Goal: Task Accomplishment & Management: Manage account settings

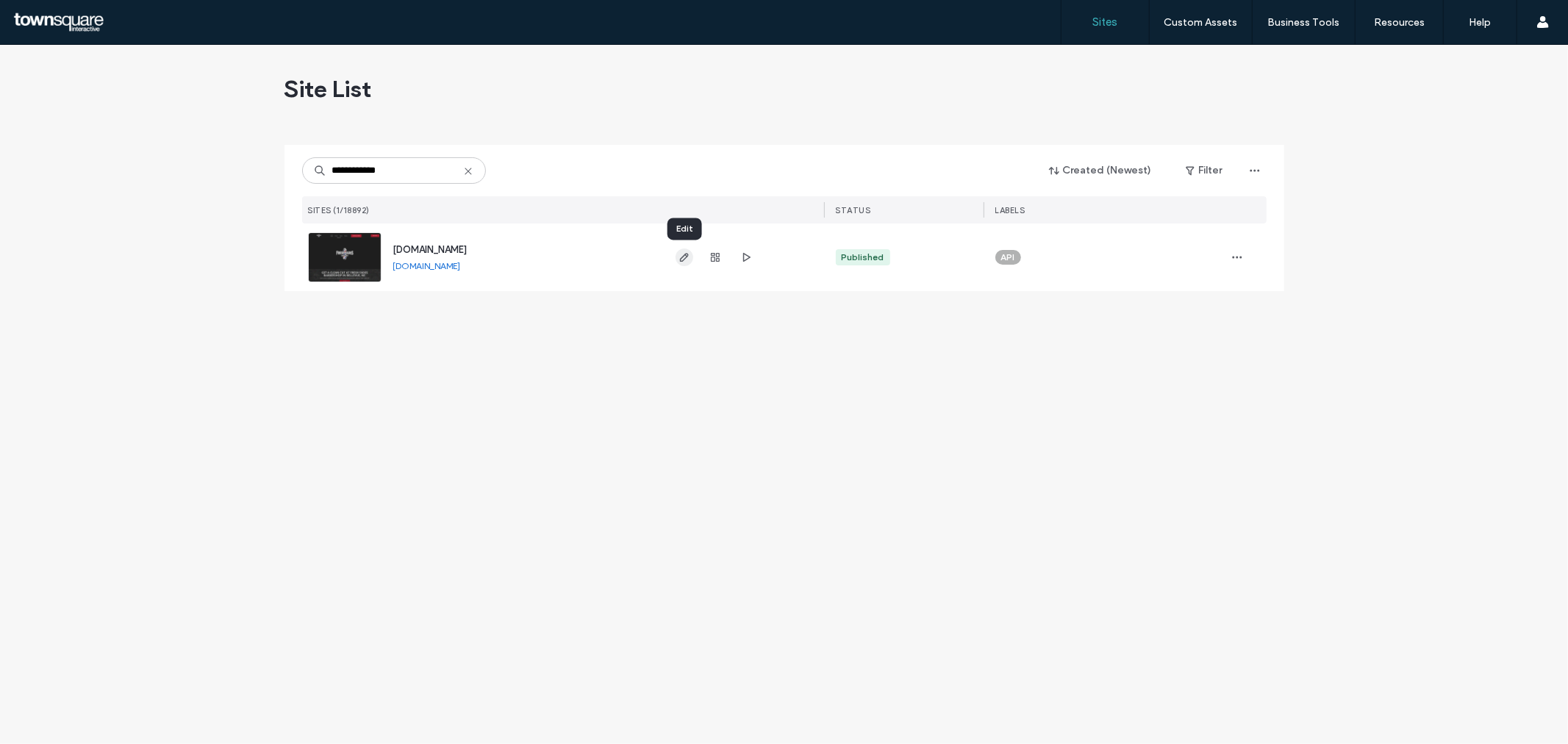
click at [681, 255] on icon "button" at bounding box center [685, 257] width 12 height 12
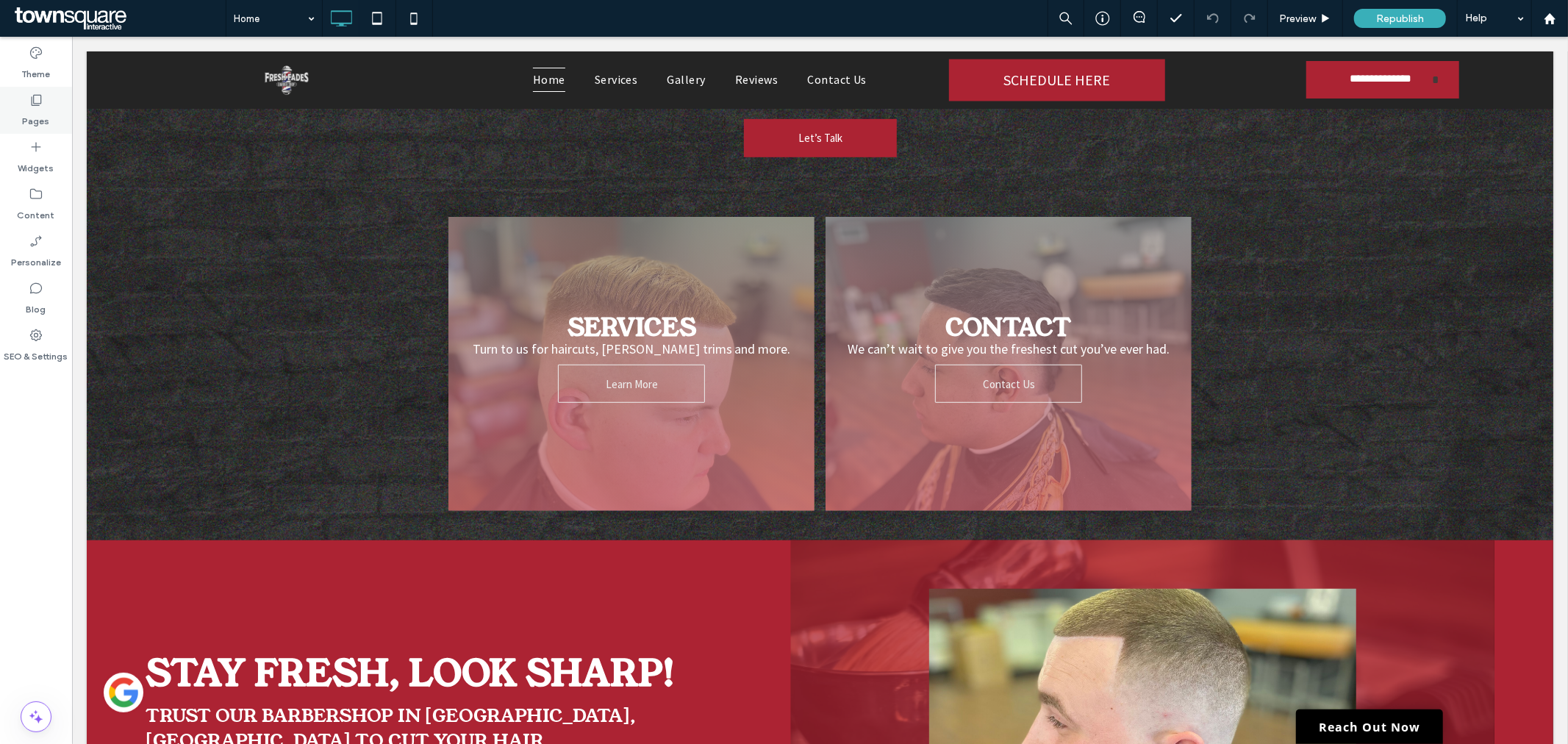
click at [35, 95] on use at bounding box center [37, 100] width 10 height 11
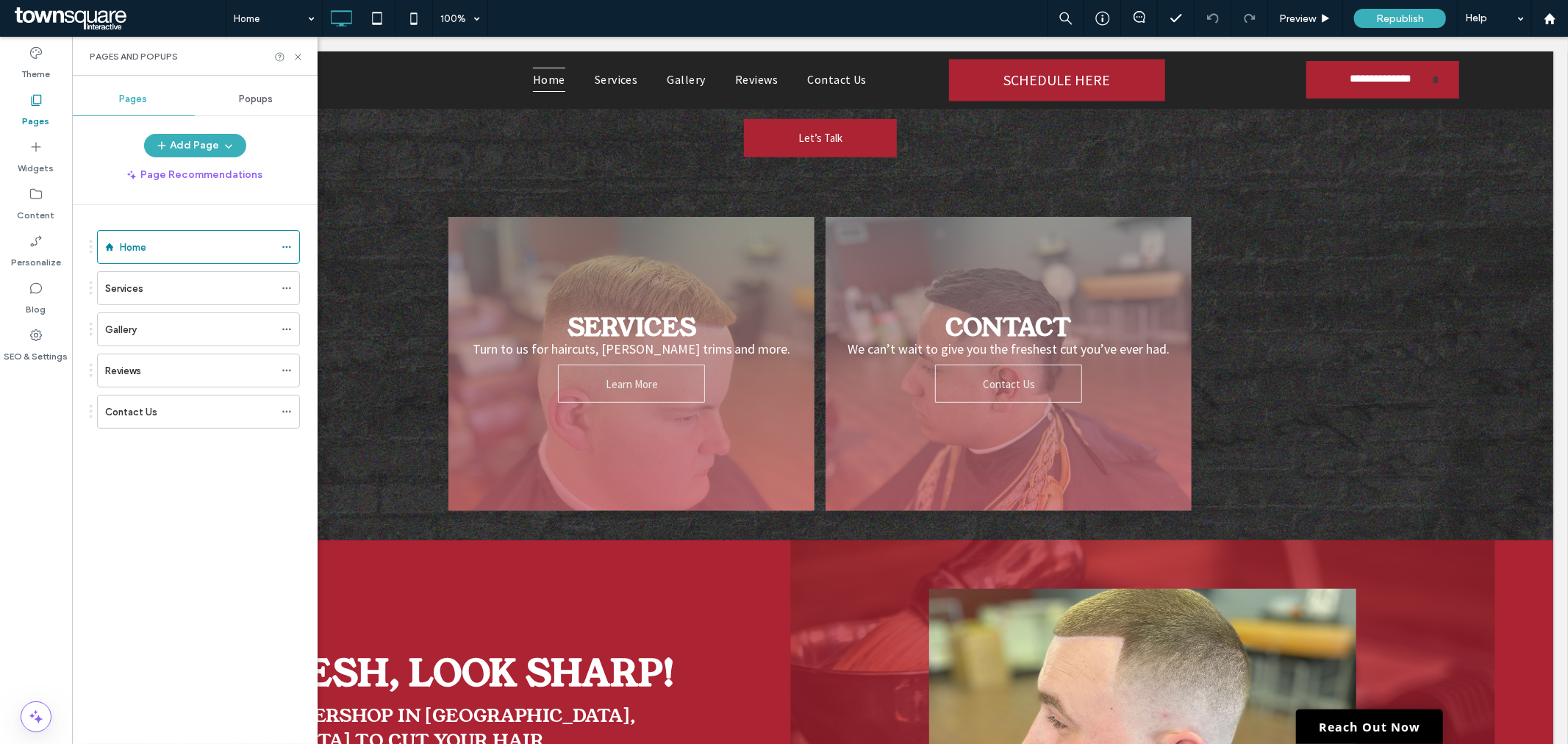
click at [190, 419] on div "Contact Us" at bounding box center [189, 412] width 169 height 16
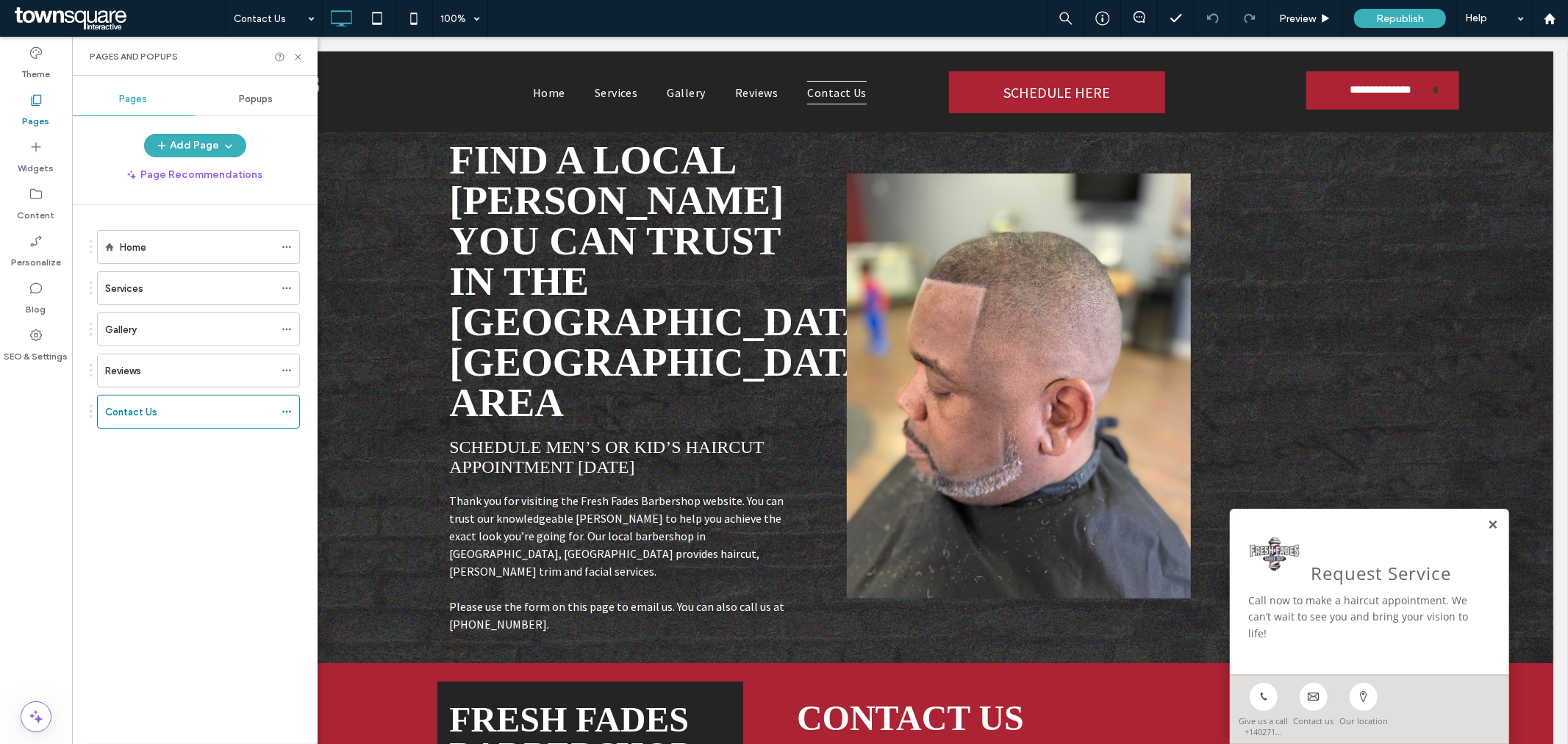
click at [1487, 522] on link at bounding box center [1492, 525] width 11 height 13
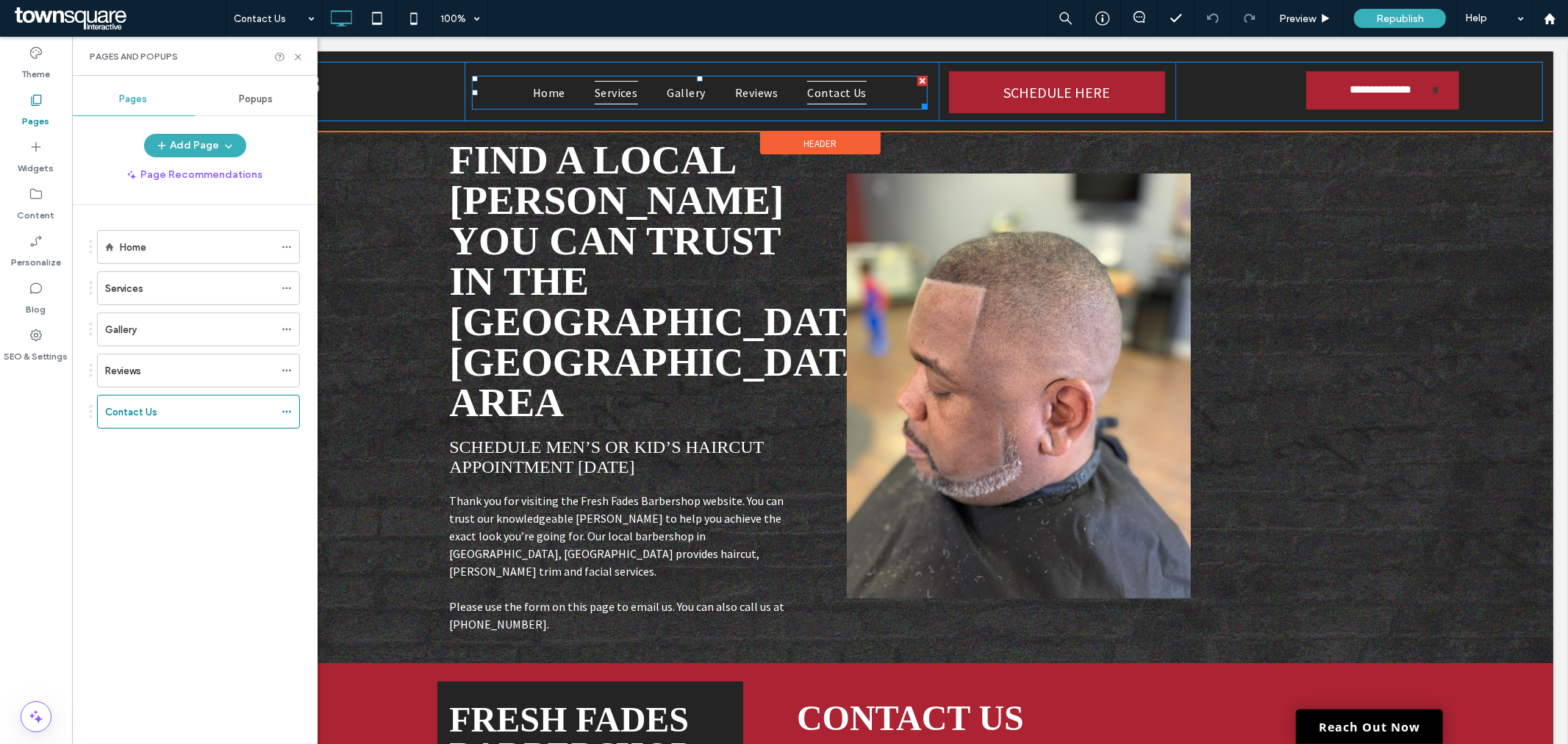
click at [601, 84] on span "Services" at bounding box center [616, 92] width 43 height 24
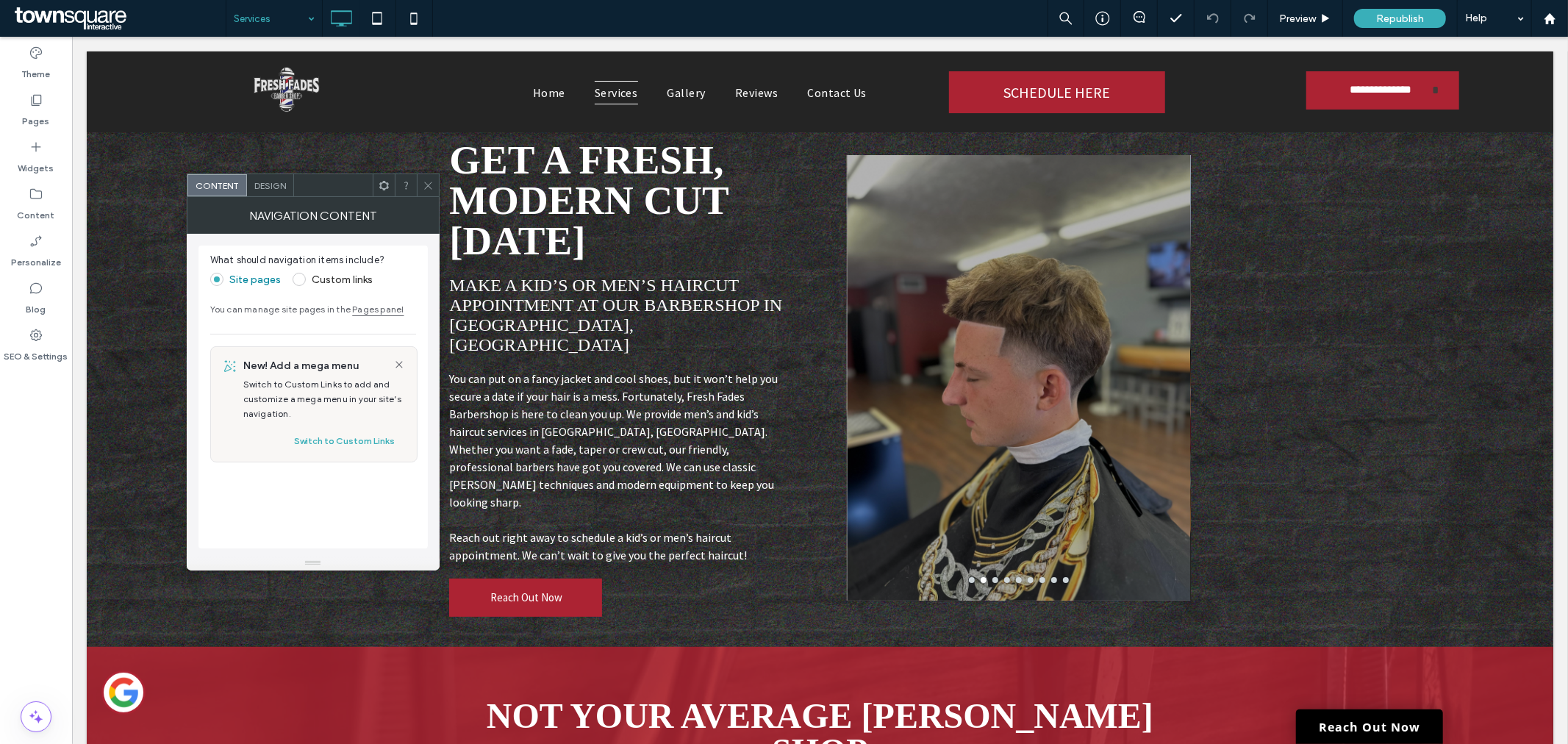
click at [254, 10] on input at bounding box center [271, 18] width 74 height 37
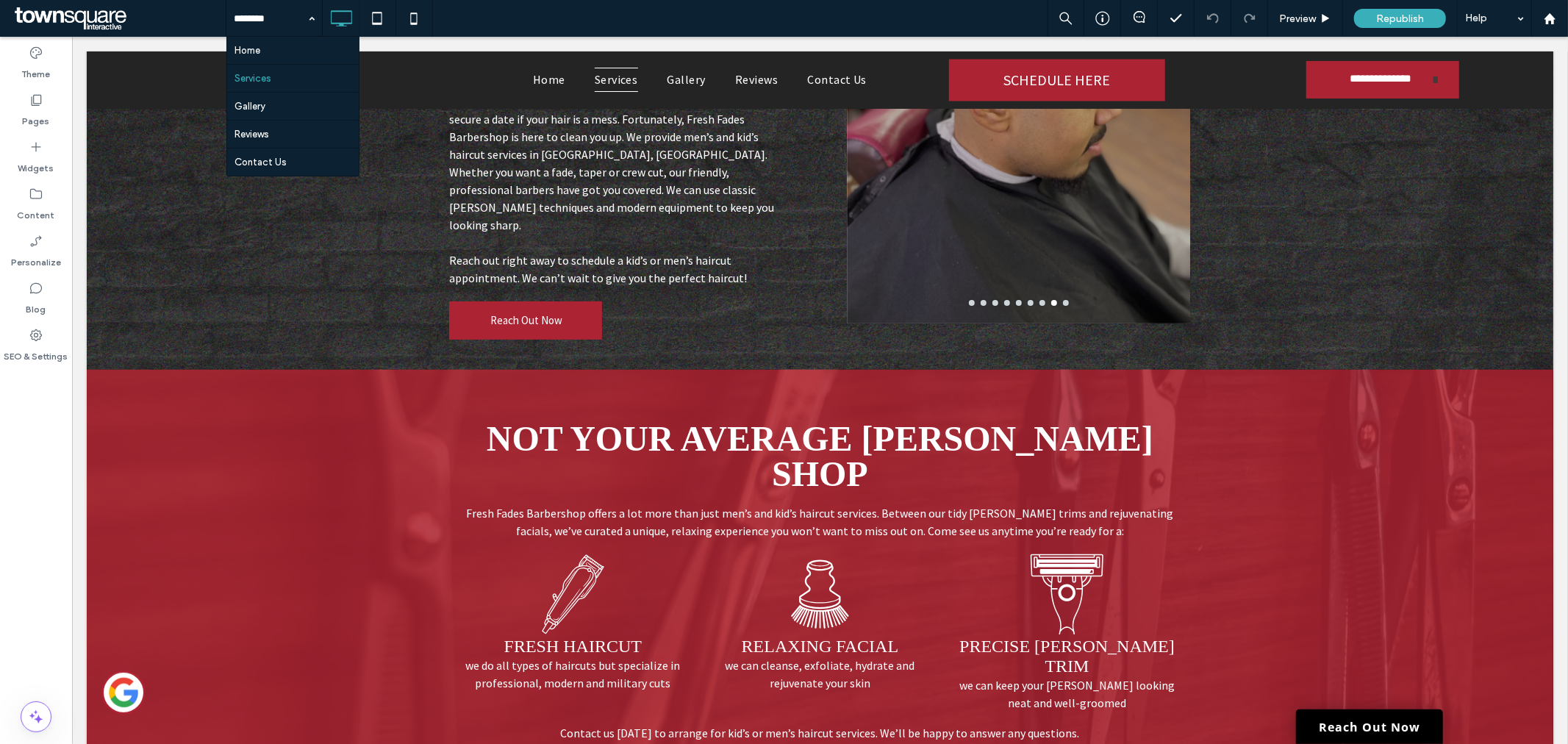
scroll to position [273, 0]
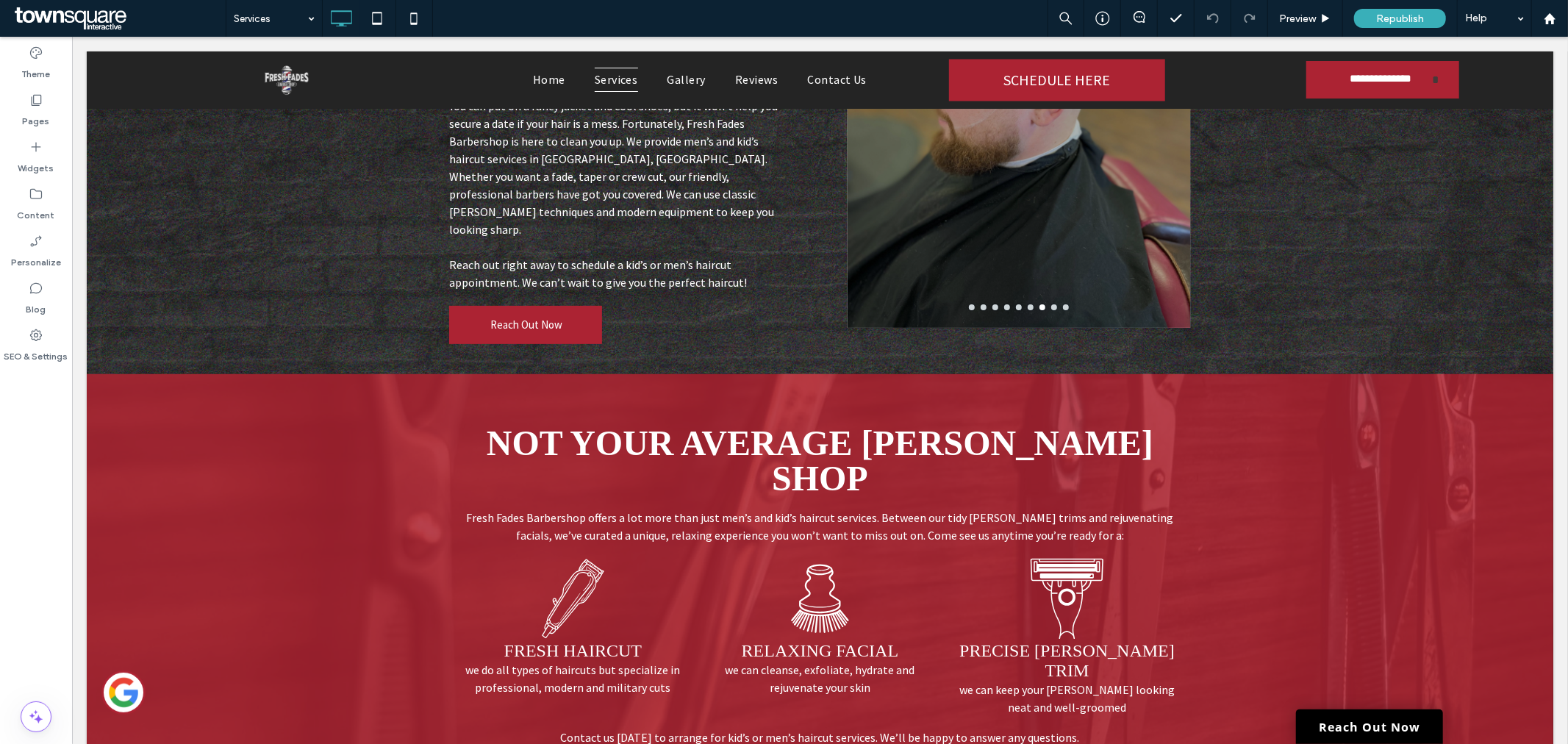
click at [109, 17] on span at bounding box center [118, 18] width 215 height 29
